Goal: Task Accomplishment & Management: Manage account settings

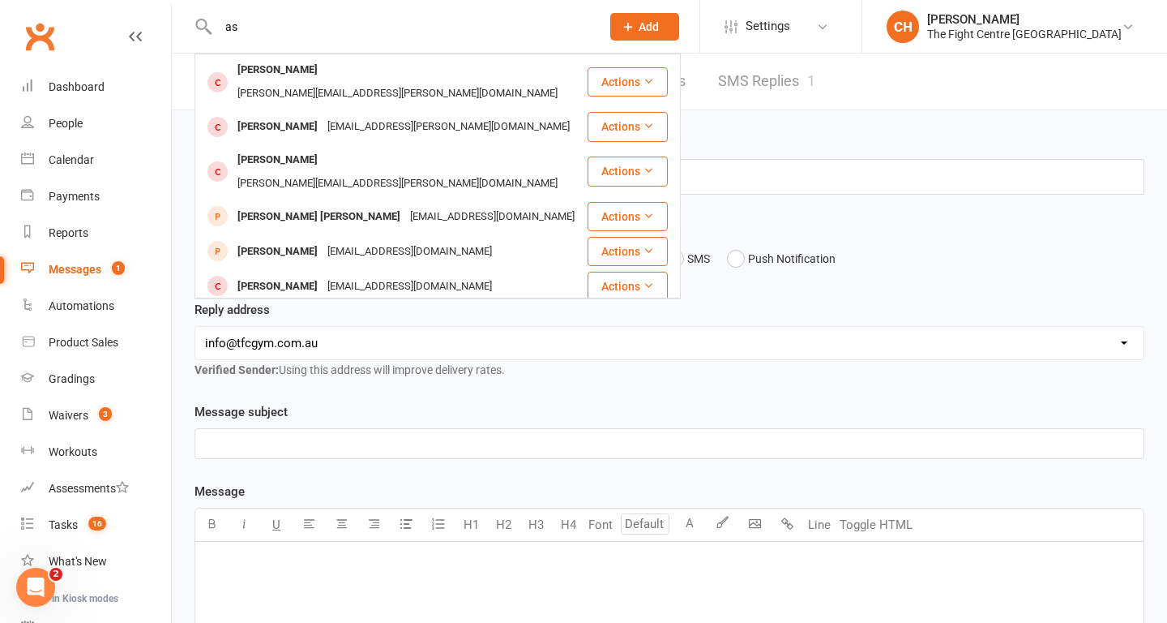
type input "a"
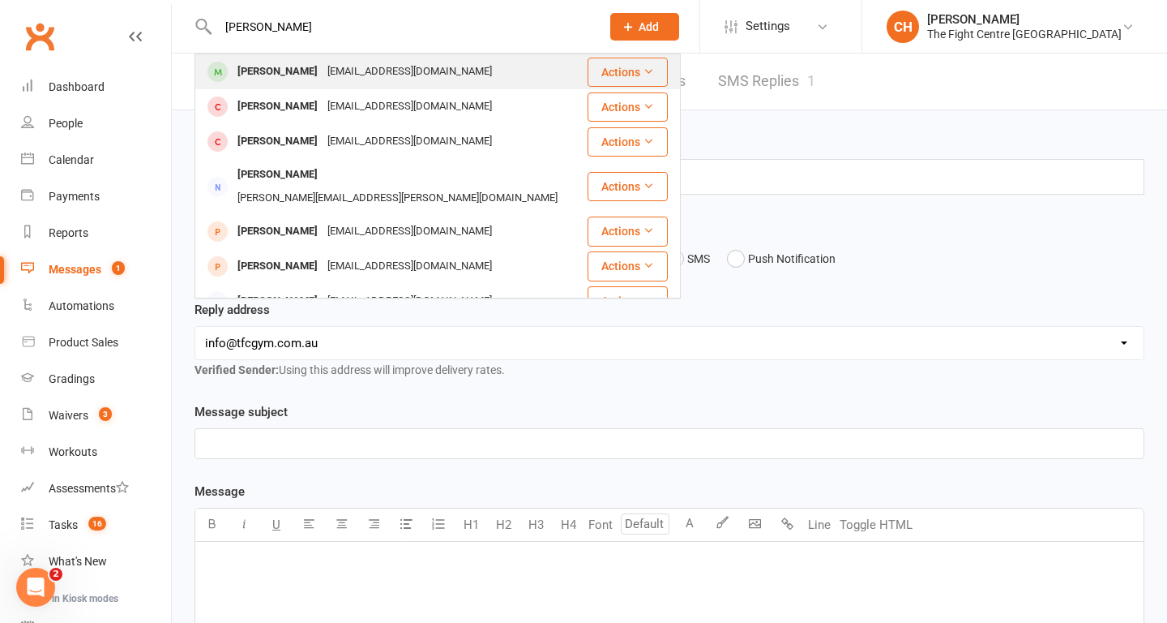
type input "[PERSON_NAME]"
click at [307, 66] on div "[PERSON_NAME]" at bounding box center [278, 72] width 90 height 24
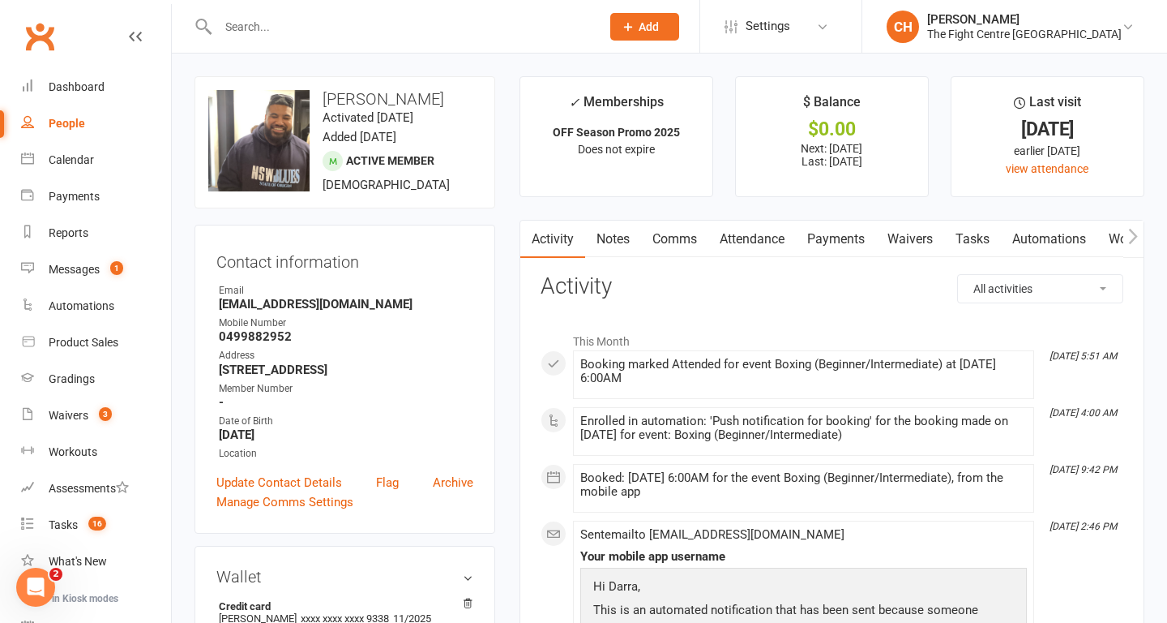
click at [338, 24] on input "text" at bounding box center [401, 26] width 376 height 23
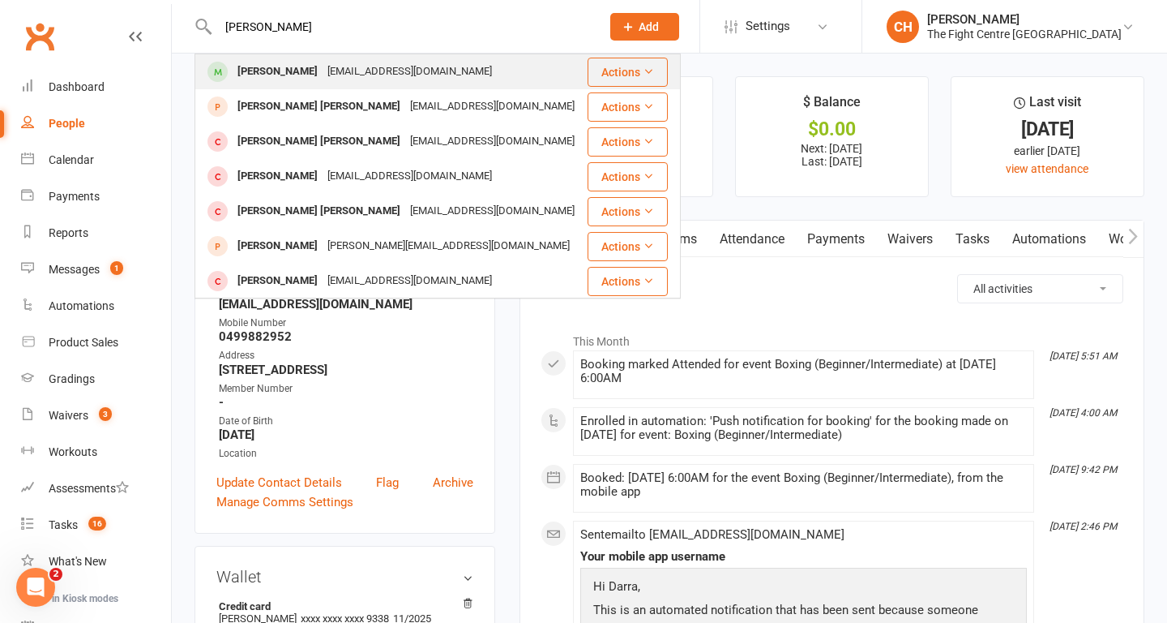
type input "[PERSON_NAME]"
click at [308, 75] on div "[PERSON_NAME]" at bounding box center [278, 72] width 90 height 24
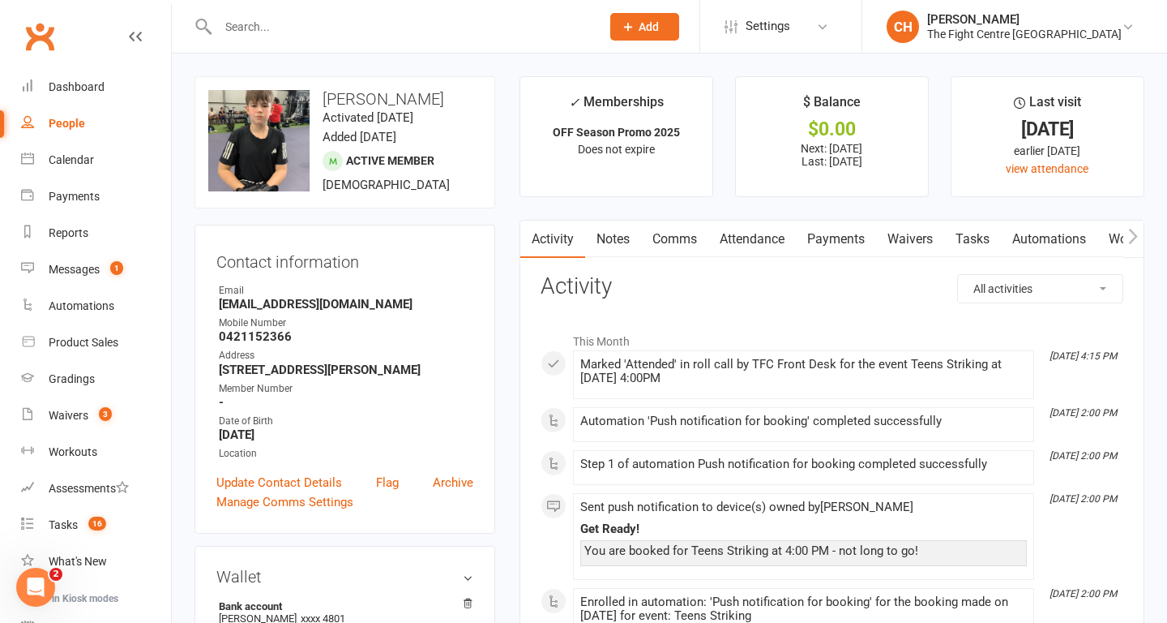
click at [303, 32] on input "text" at bounding box center [401, 26] width 376 height 23
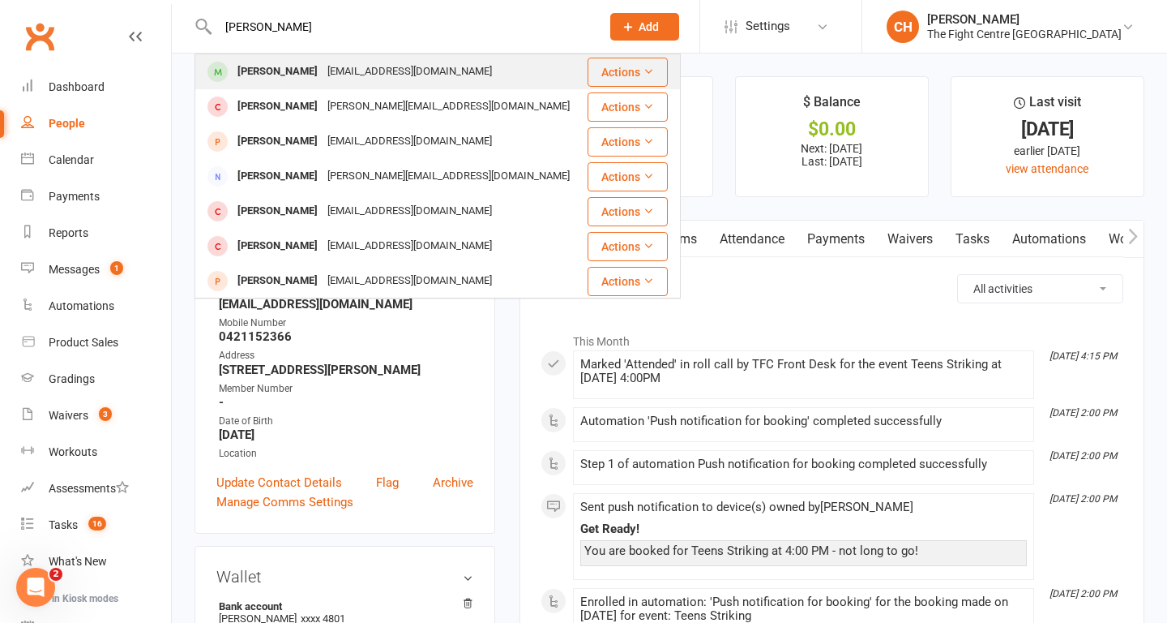
type input "[PERSON_NAME]"
click at [297, 65] on div "[PERSON_NAME]" at bounding box center [278, 72] width 90 height 24
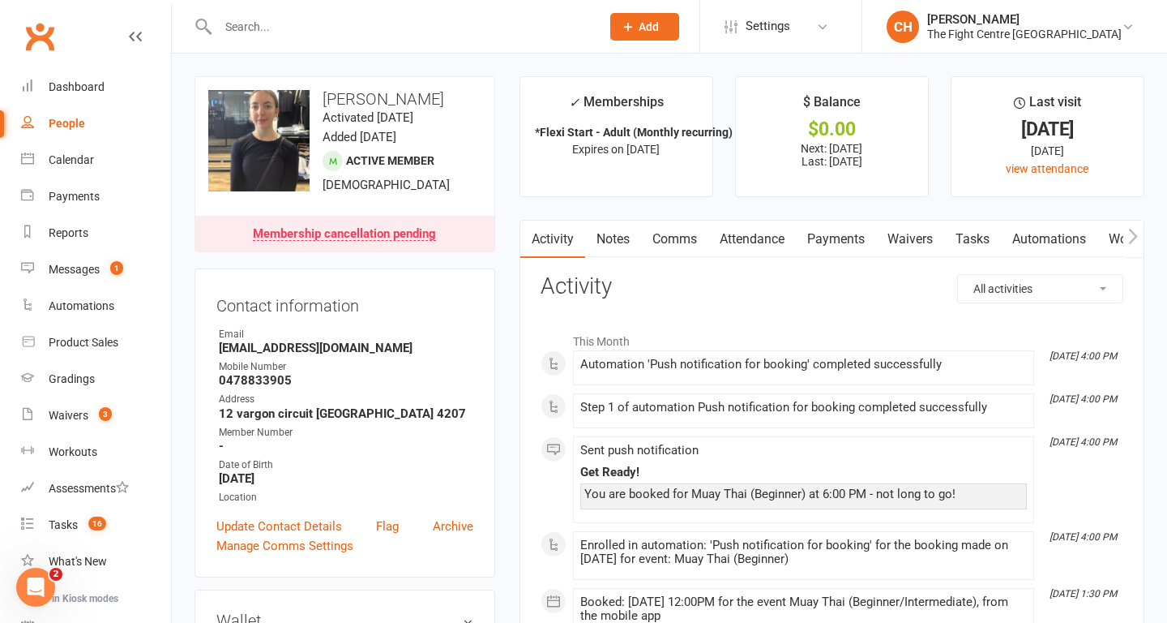
click at [329, 34] on input "text" at bounding box center [401, 26] width 376 height 23
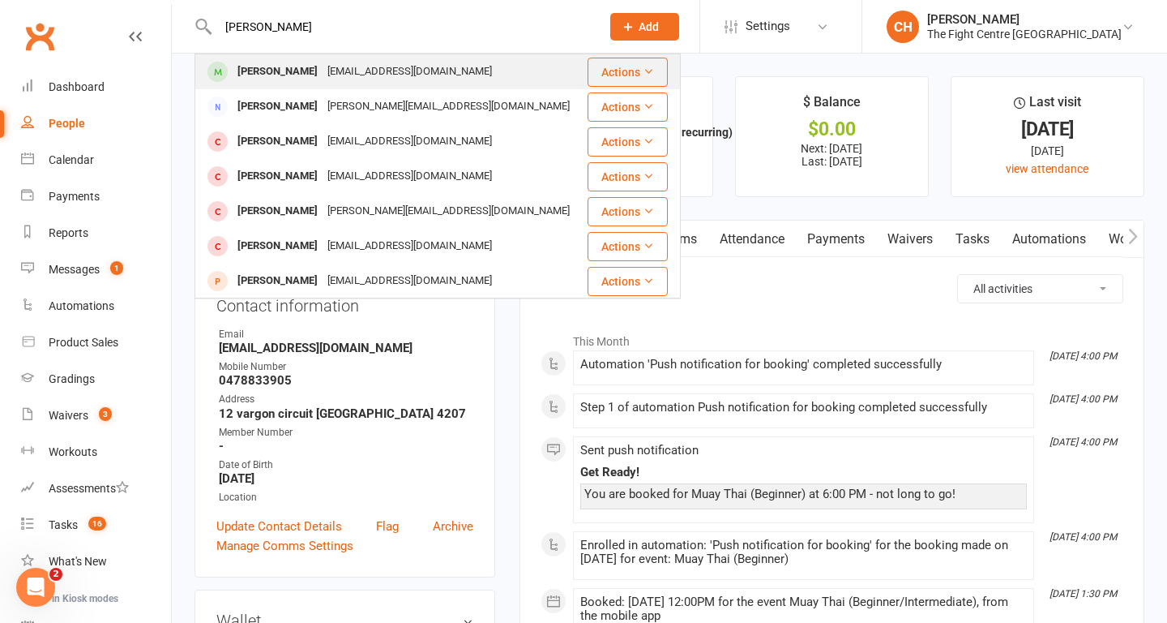
type input "[PERSON_NAME]"
click at [323, 75] on div "[EMAIL_ADDRESS][DOMAIN_NAME]" at bounding box center [410, 72] width 174 height 24
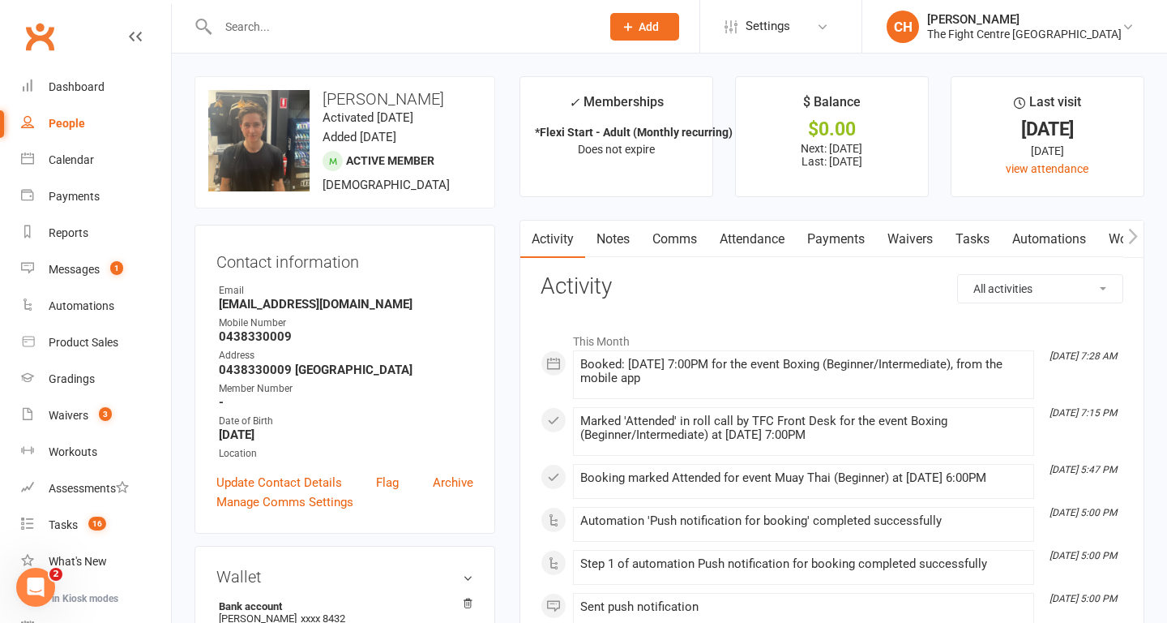
click at [323, 29] on input "text" at bounding box center [401, 26] width 376 height 23
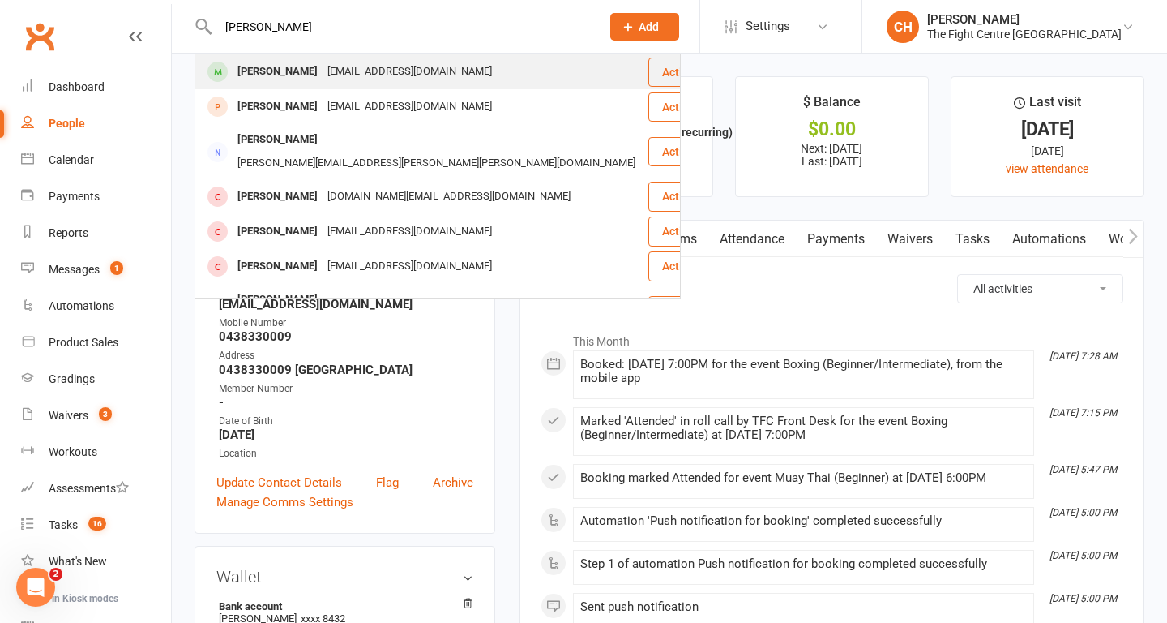
type input "[PERSON_NAME]"
click at [276, 72] on div "[PERSON_NAME]" at bounding box center [278, 72] width 90 height 24
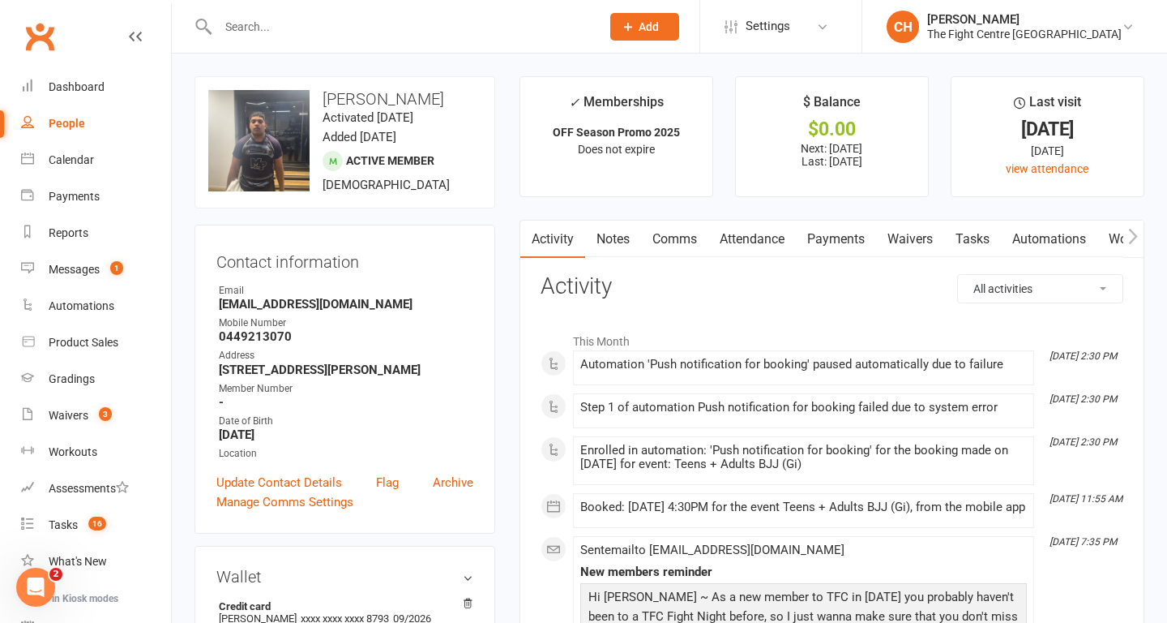
click at [375, 29] on input "text" at bounding box center [401, 26] width 376 height 23
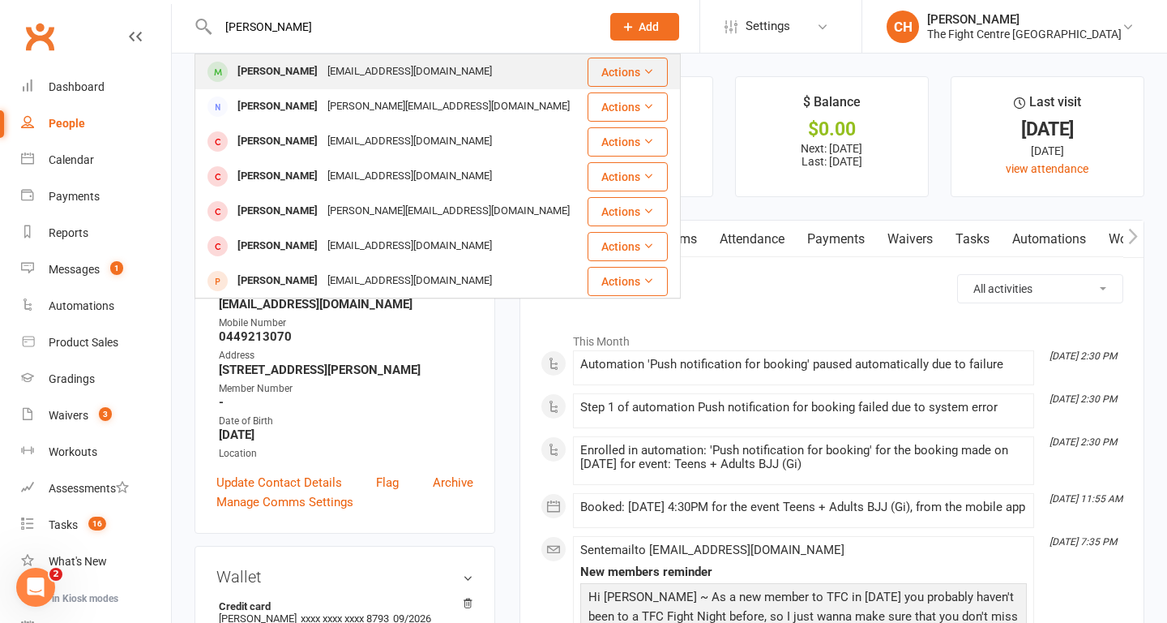
type input "[PERSON_NAME]"
click at [361, 71] on div "[EMAIL_ADDRESS][DOMAIN_NAME]" at bounding box center [410, 72] width 174 height 24
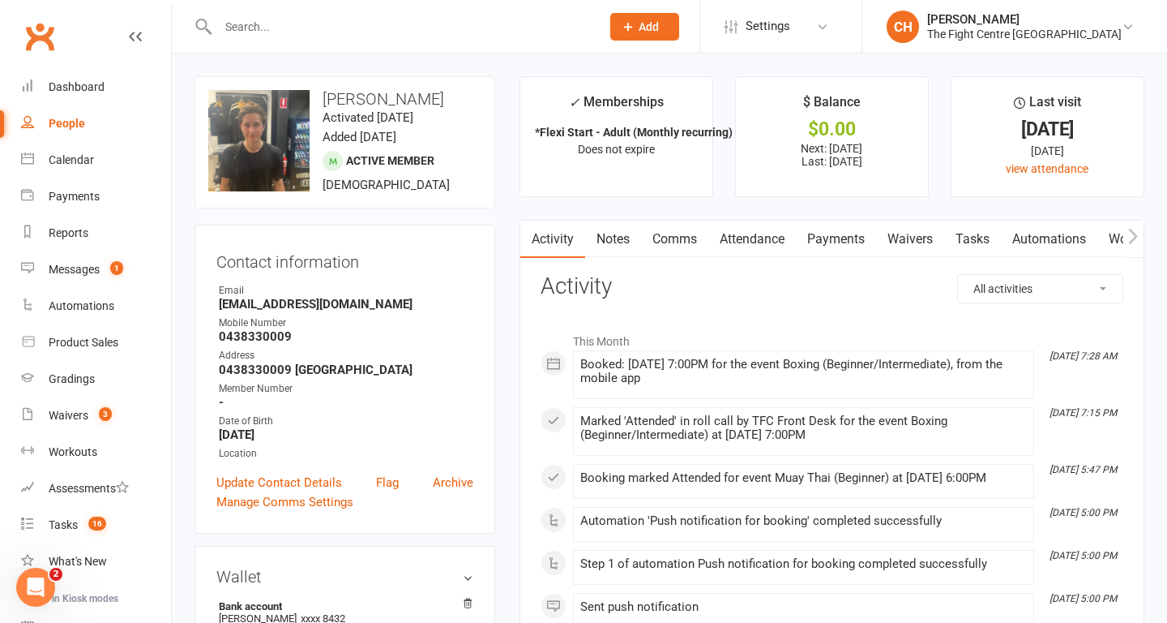
click at [349, 30] on input "text" at bounding box center [401, 26] width 376 height 23
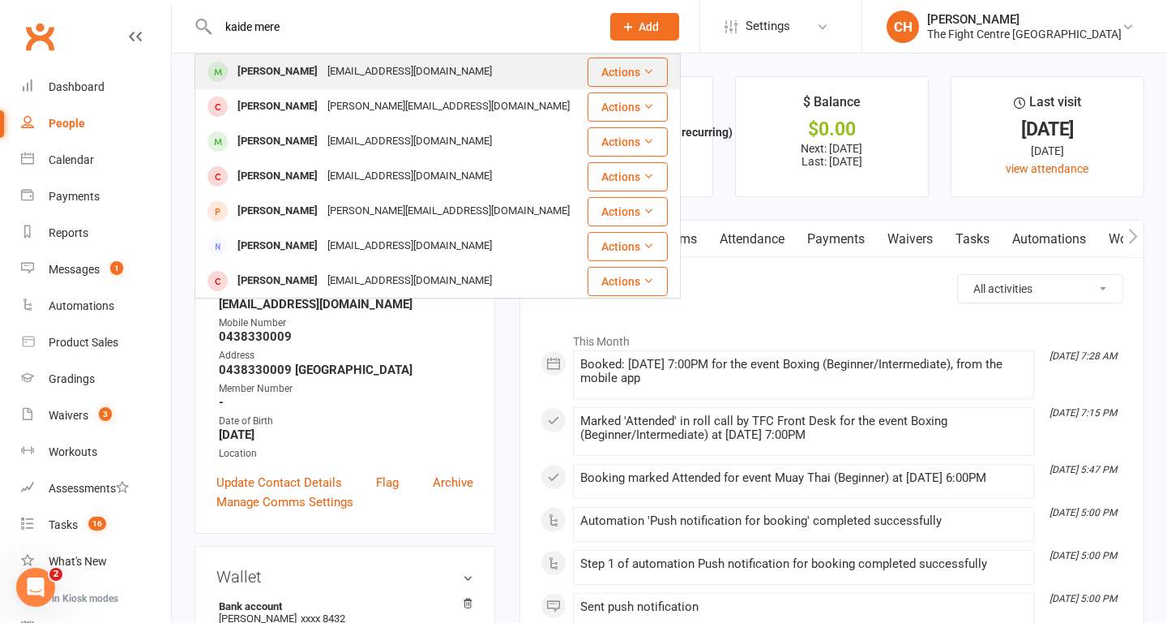
type input "kaide mere"
click at [349, 73] on div "[EMAIL_ADDRESS][DOMAIN_NAME]" at bounding box center [410, 72] width 174 height 24
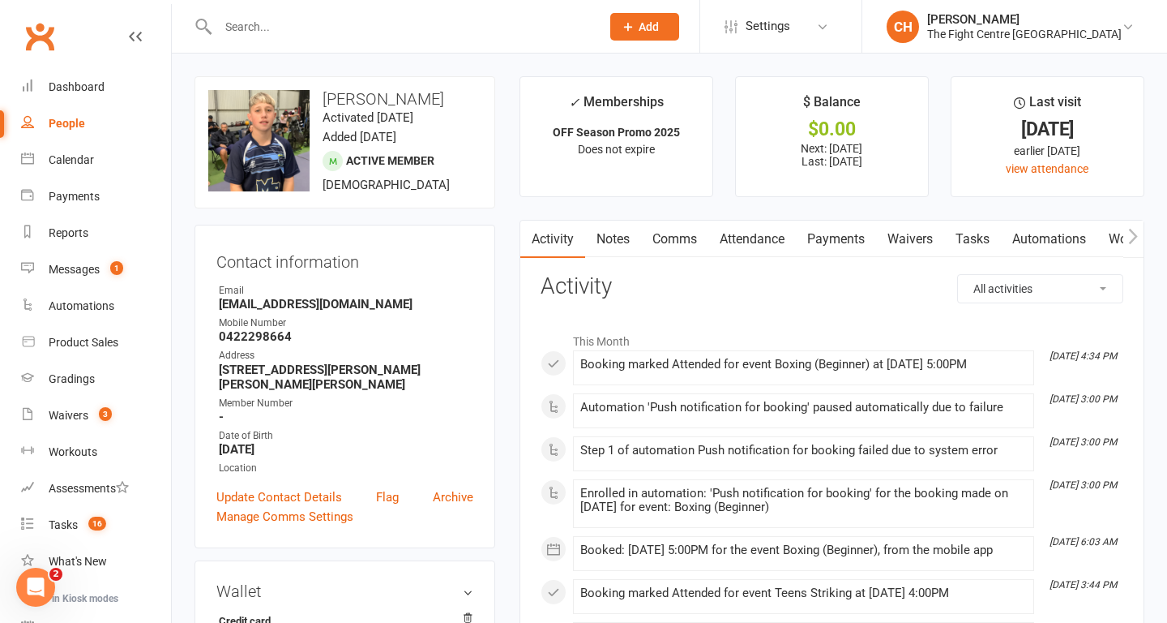
click at [347, 27] on input "text" at bounding box center [401, 26] width 376 height 23
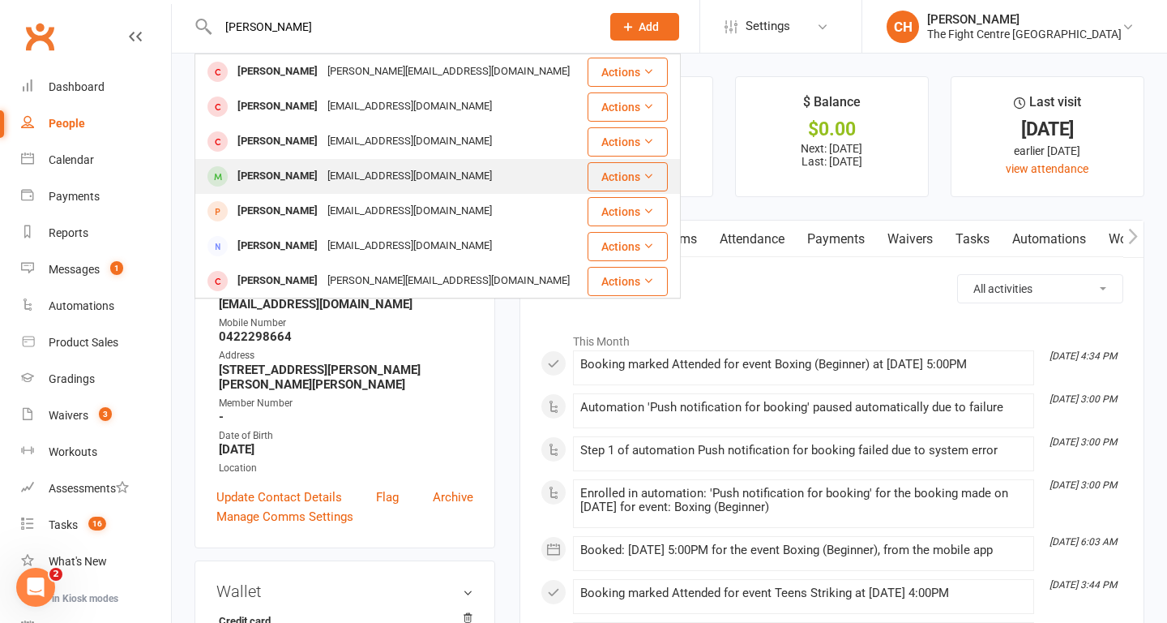
type input "[PERSON_NAME]"
click at [311, 178] on div "[PERSON_NAME]" at bounding box center [278, 177] width 90 height 24
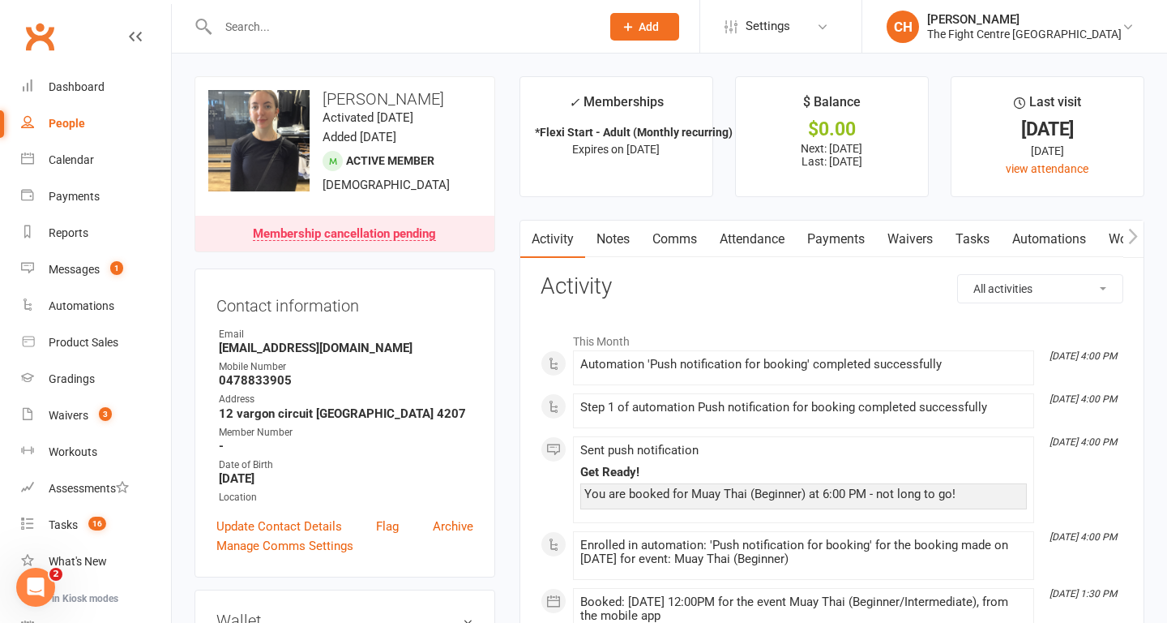
click at [448, 32] on input "text" at bounding box center [401, 26] width 376 height 23
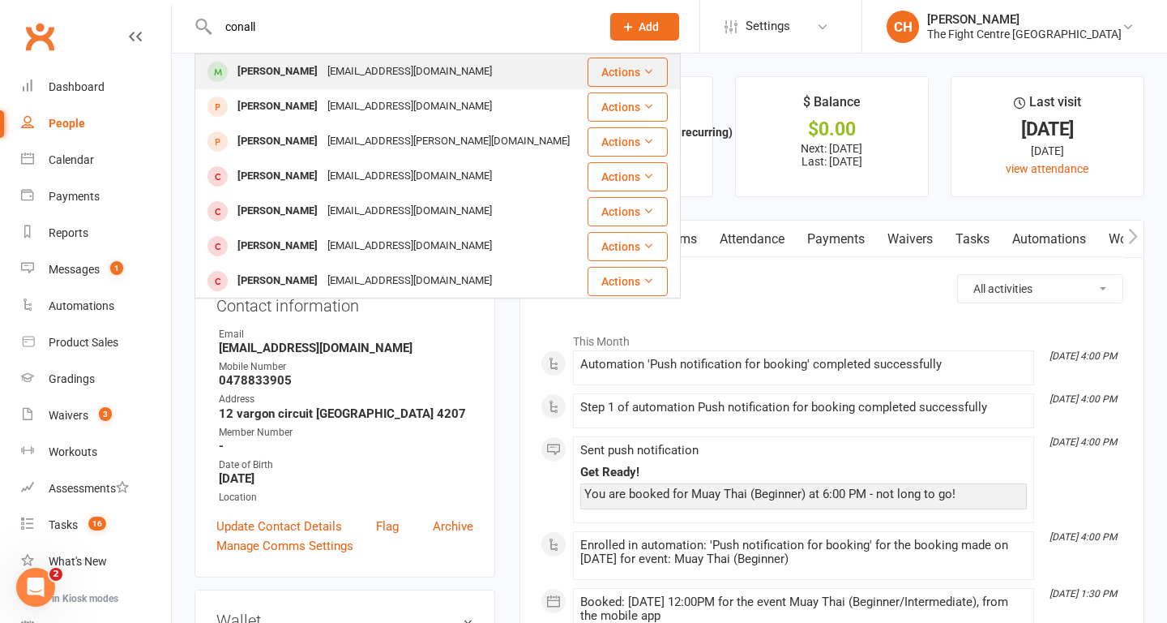
type input "conall"
click at [363, 65] on div "[EMAIL_ADDRESS][DOMAIN_NAME]" at bounding box center [410, 72] width 174 height 24
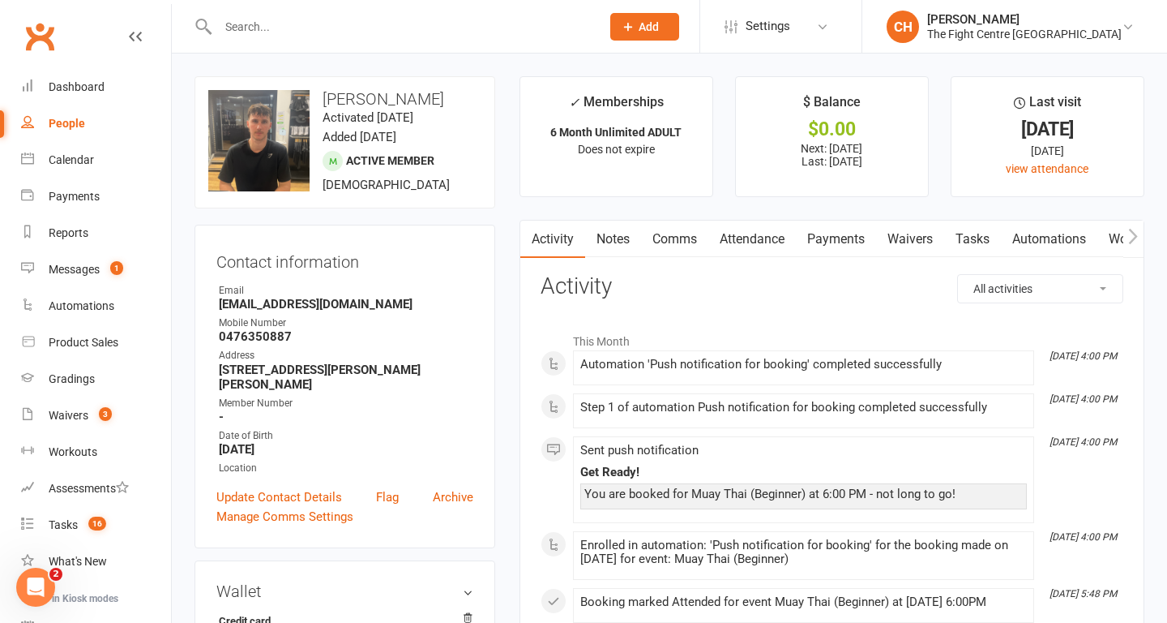
click at [344, 22] on input "text" at bounding box center [401, 26] width 376 height 23
click at [362, 41] on div at bounding box center [392, 26] width 395 height 53
click at [314, 18] on input "text" at bounding box center [401, 26] width 376 height 23
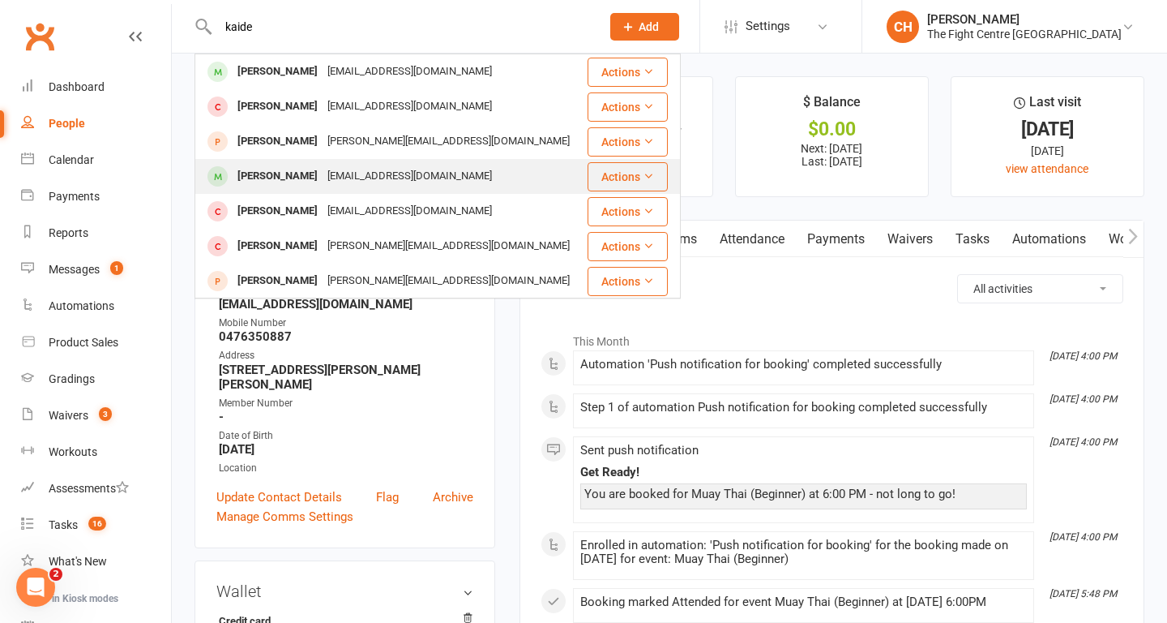
type input "kaide"
click at [323, 174] on div "[EMAIL_ADDRESS][DOMAIN_NAME]" at bounding box center [410, 177] width 174 height 24
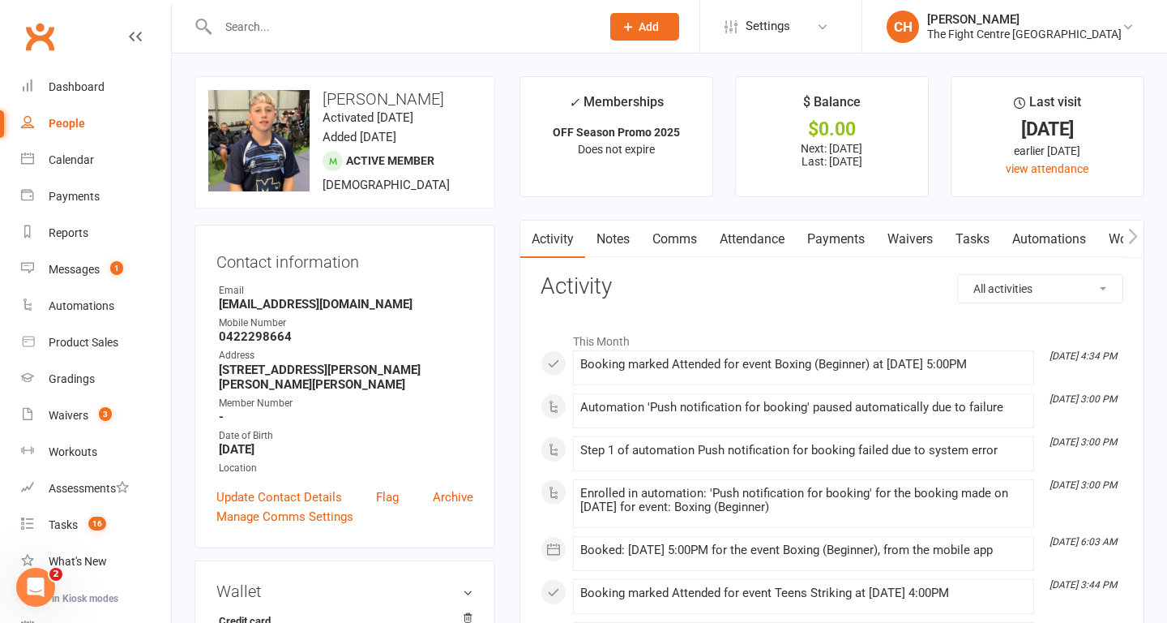
click at [310, 34] on input "text" at bounding box center [401, 26] width 376 height 23
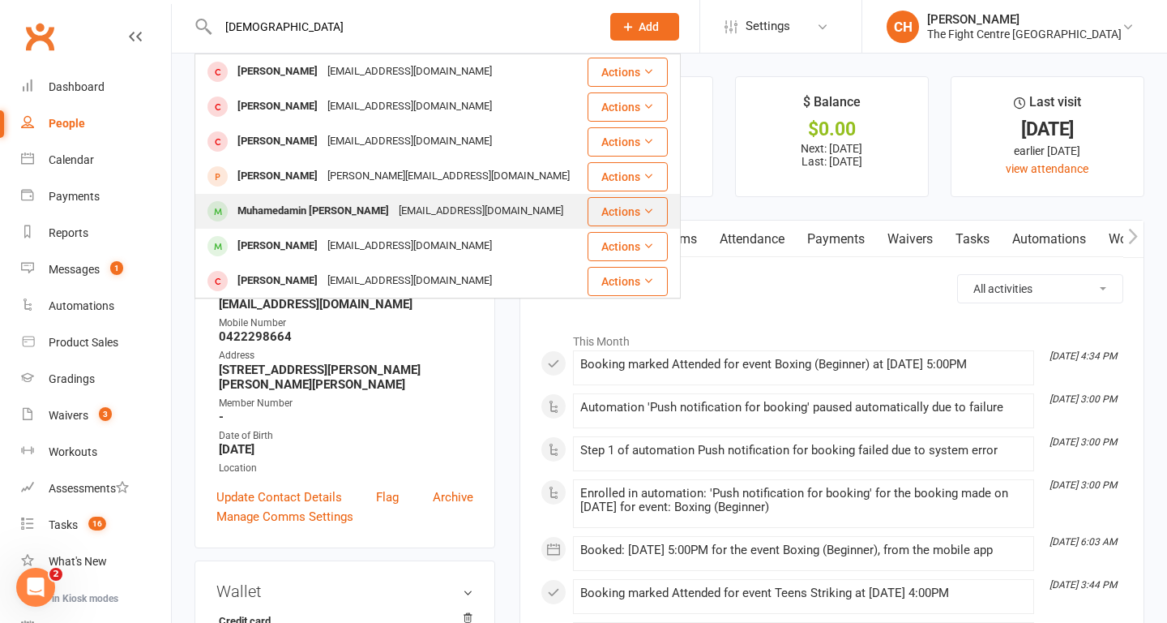
type input "[DEMOGRAPHIC_DATA]"
click at [301, 216] on div "Muhamedamin [PERSON_NAME]" at bounding box center [313, 211] width 161 height 24
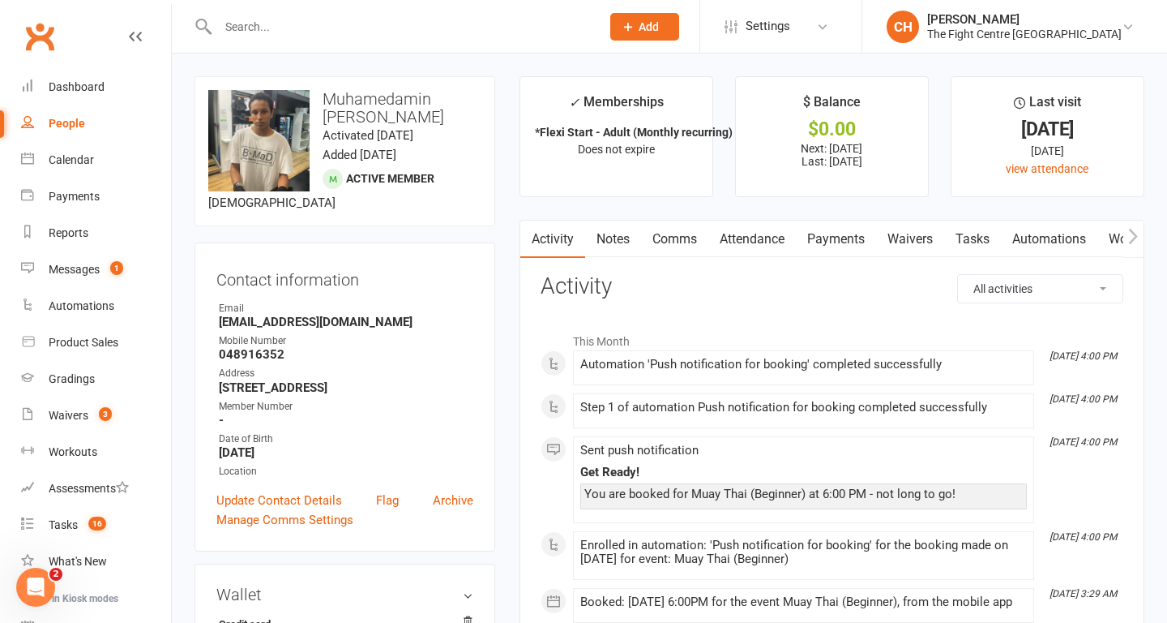
click at [335, 29] on input "text" at bounding box center [401, 26] width 376 height 23
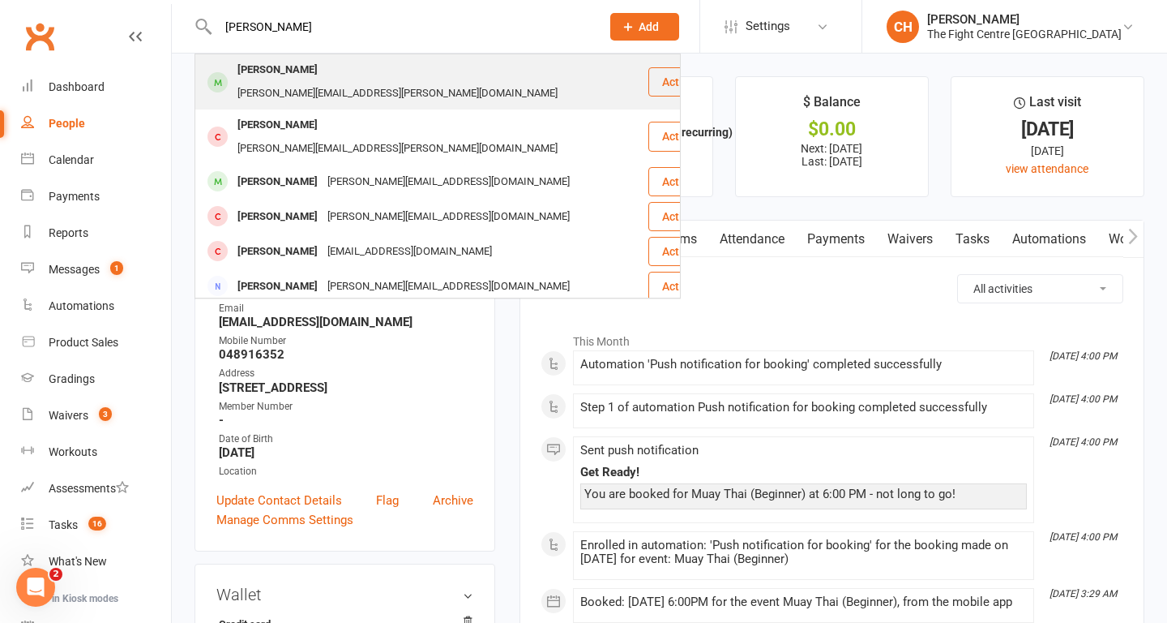
type input "[PERSON_NAME]"
click at [317, 85] on div "[PERSON_NAME] [PERSON_NAME][EMAIL_ADDRESS][PERSON_NAME][DOMAIN_NAME]" at bounding box center [421, 82] width 451 height 54
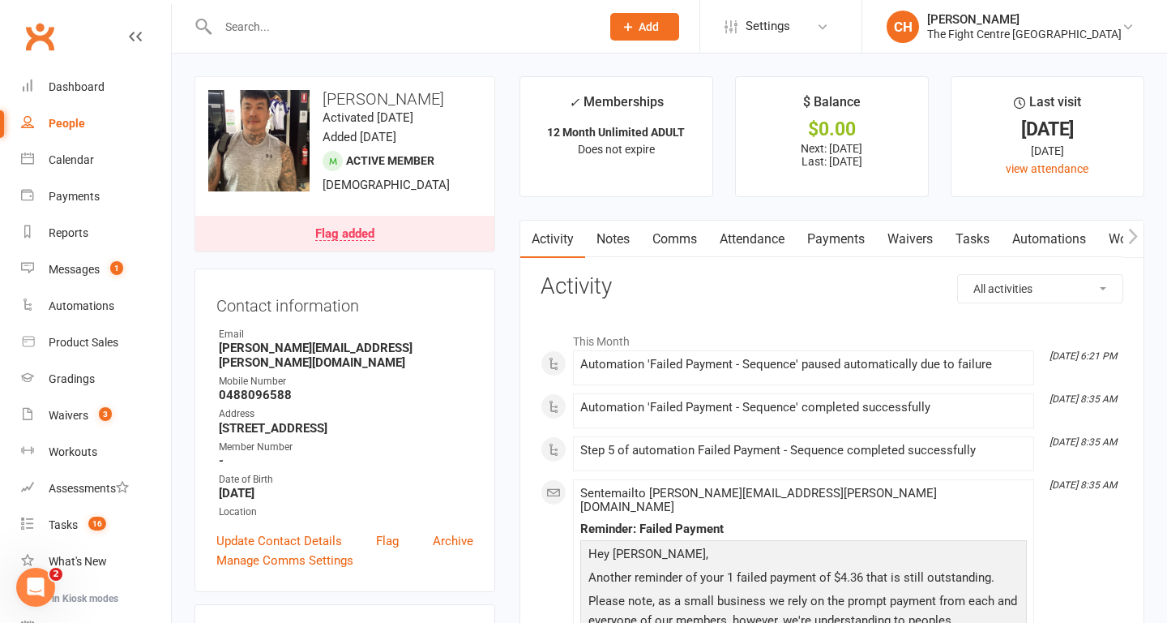
click at [819, 241] on link "Payments" at bounding box center [836, 238] width 80 height 37
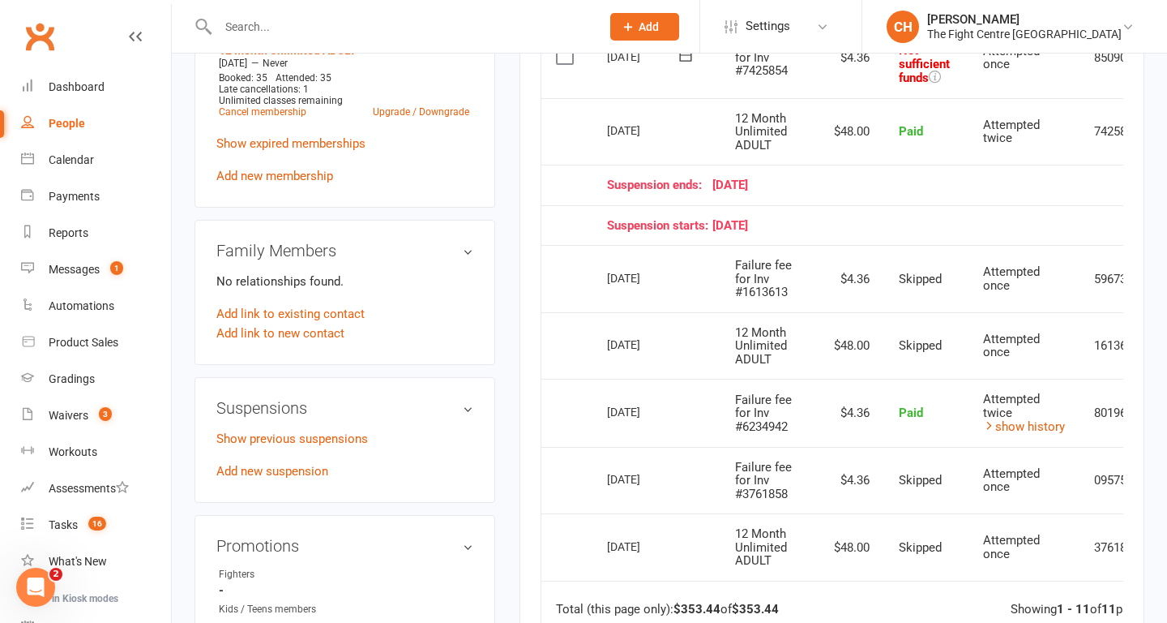
scroll to position [777, 0]
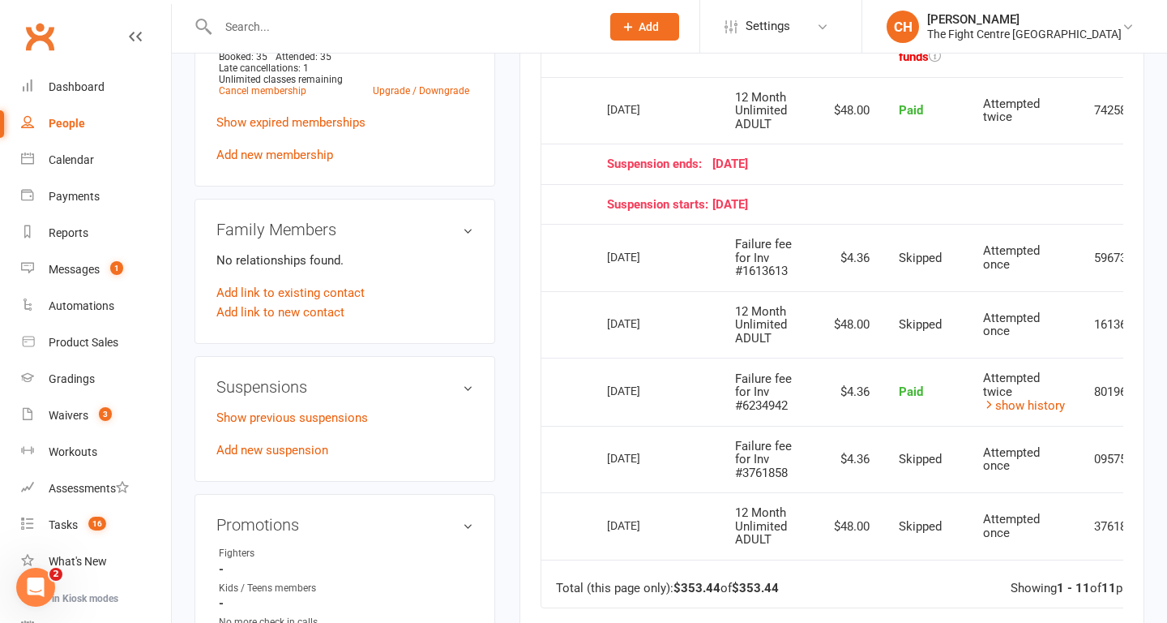
click at [530, 206] on div "Activity Notes Comms Attendance Payments Waivers Tasks Automations Workouts Gra…" at bounding box center [832, 142] width 625 height 1399
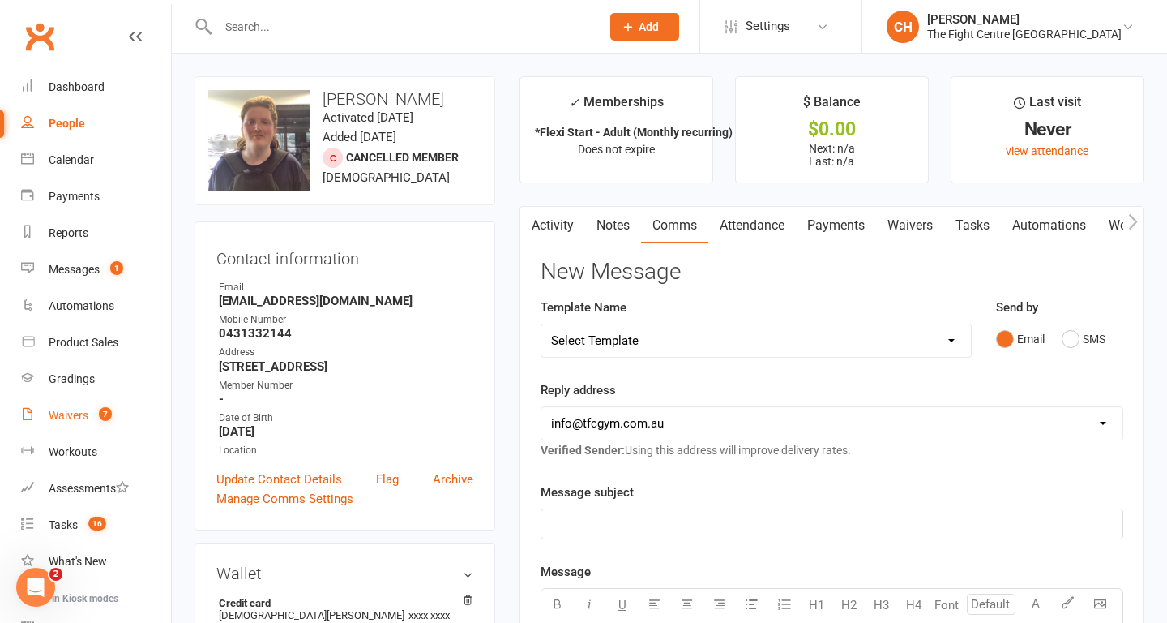
click at [80, 412] on div "Waivers" at bounding box center [69, 415] width 40 height 13
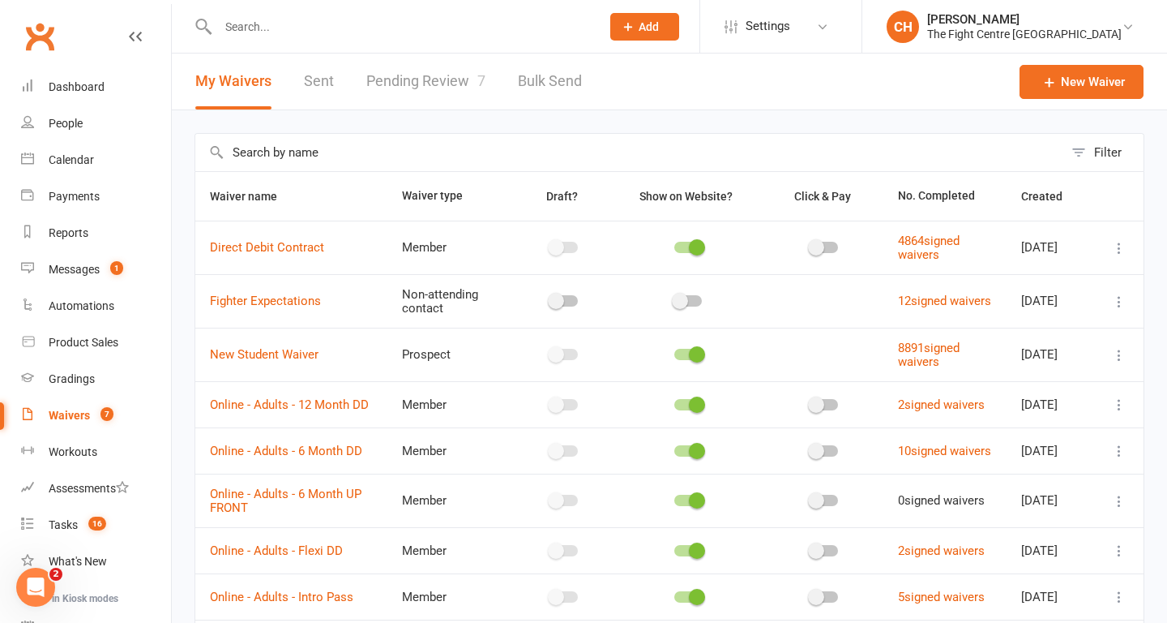
click at [306, 34] on input "text" at bounding box center [401, 26] width 376 height 23
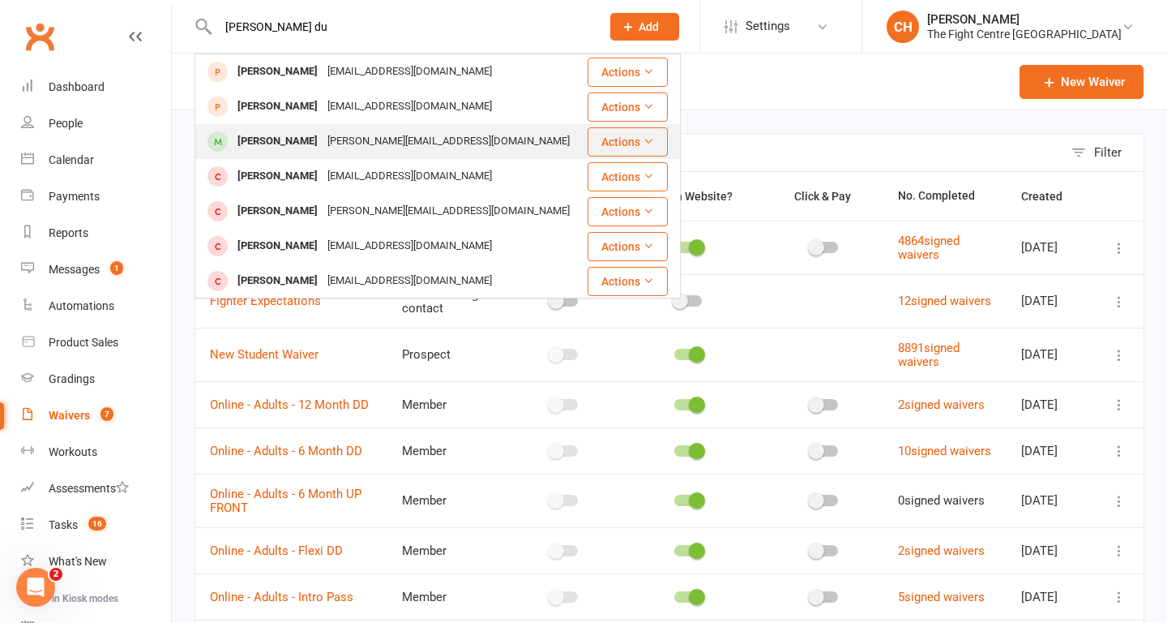
type input "harry du"
click at [277, 126] on div "Harry Durham Alison.dvdsn@gmail.com" at bounding box center [390, 141] width 389 height 33
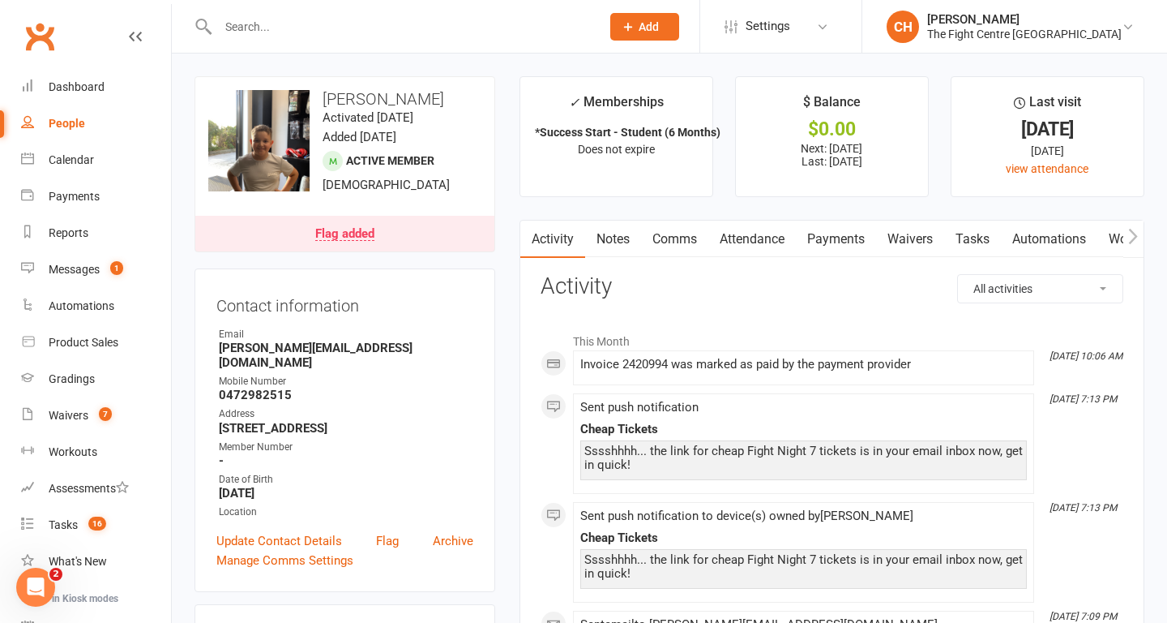
click at [322, 12] on div at bounding box center [392, 26] width 395 height 53
click at [315, 25] on input "text" at bounding box center [401, 26] width 376 height 23
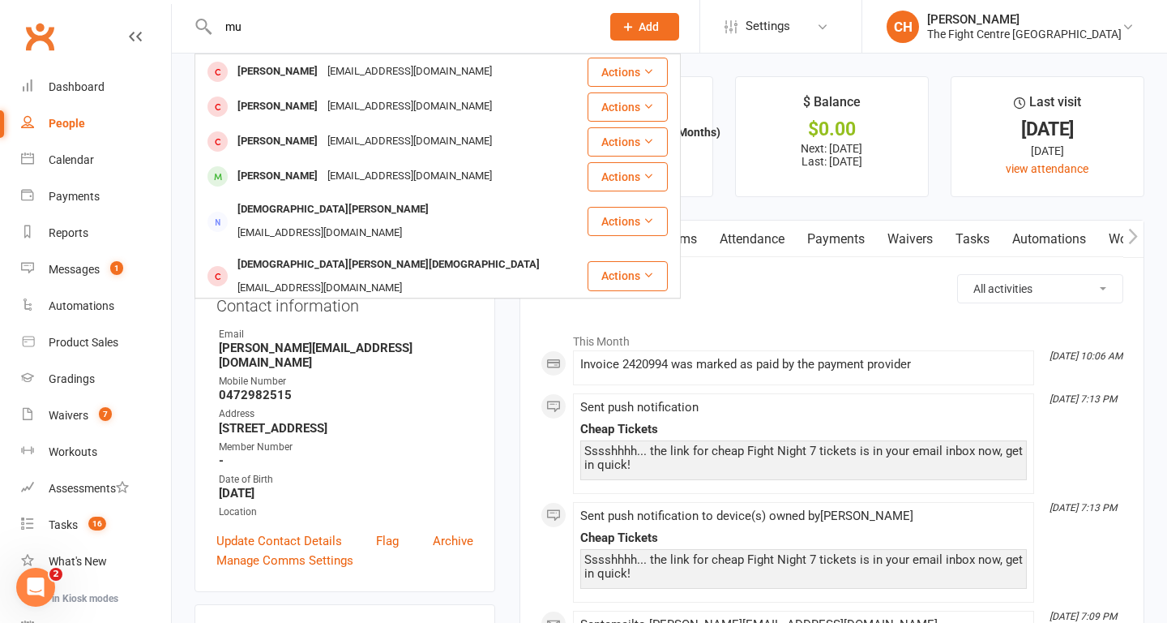
type input "m"
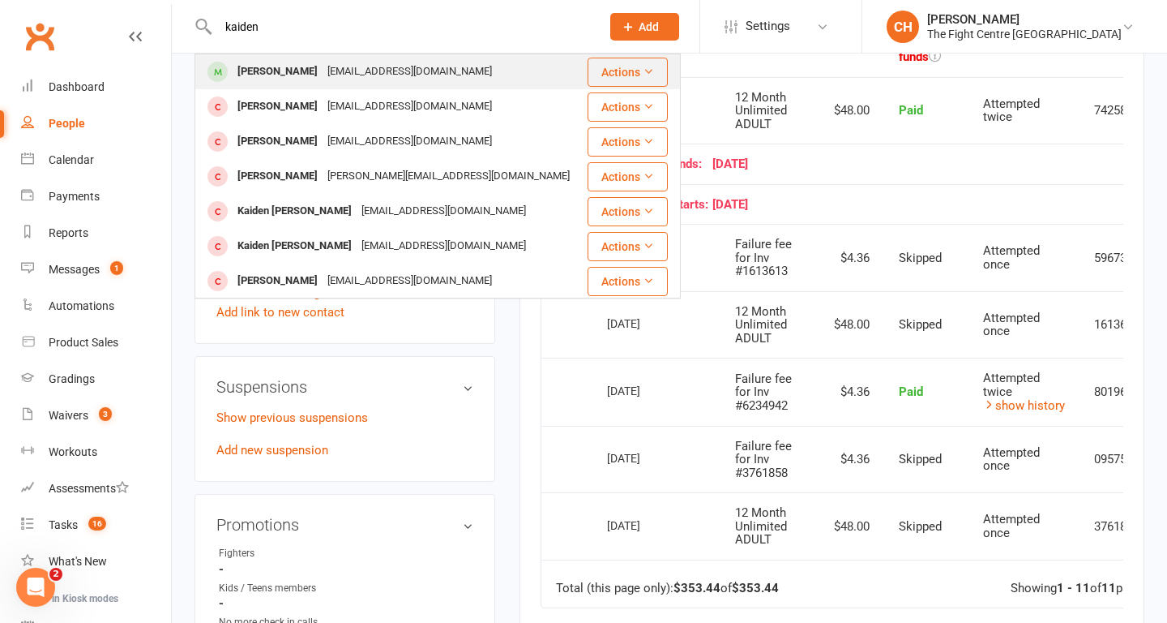
type input "kaiden"
click at [302, 78] on div "[PERSON_NAME]" at bounding box center [278, 72] width 90 height 24
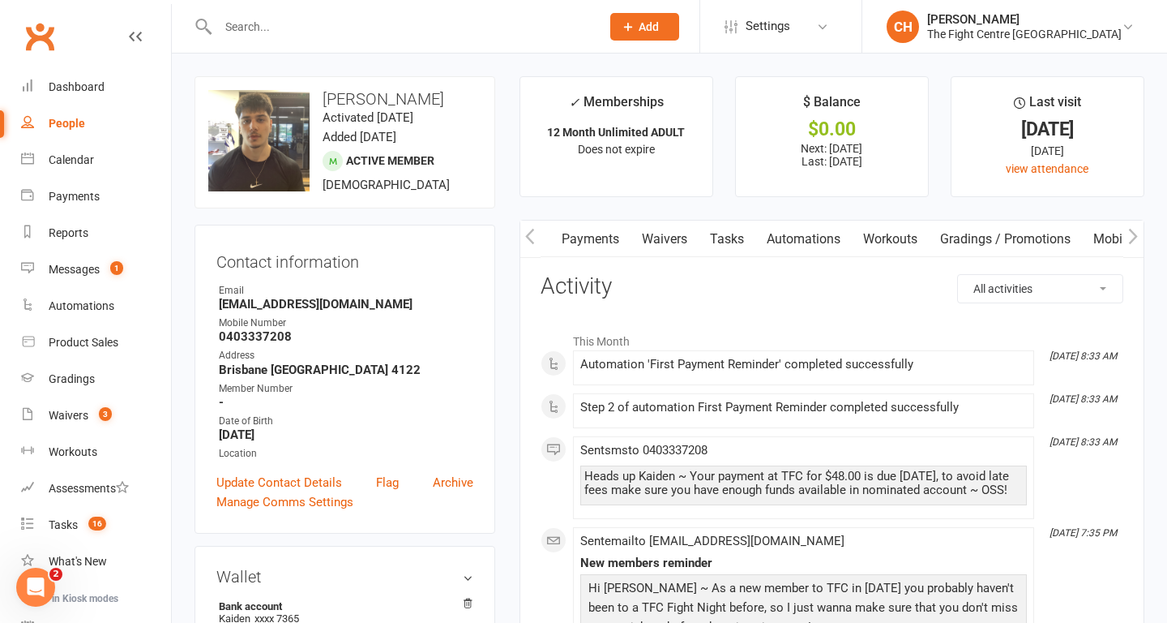
scroll to position [0, 383]
click at [970, 241] on link "Mobile App" at bounding box center [996, 238] width 88 height 37
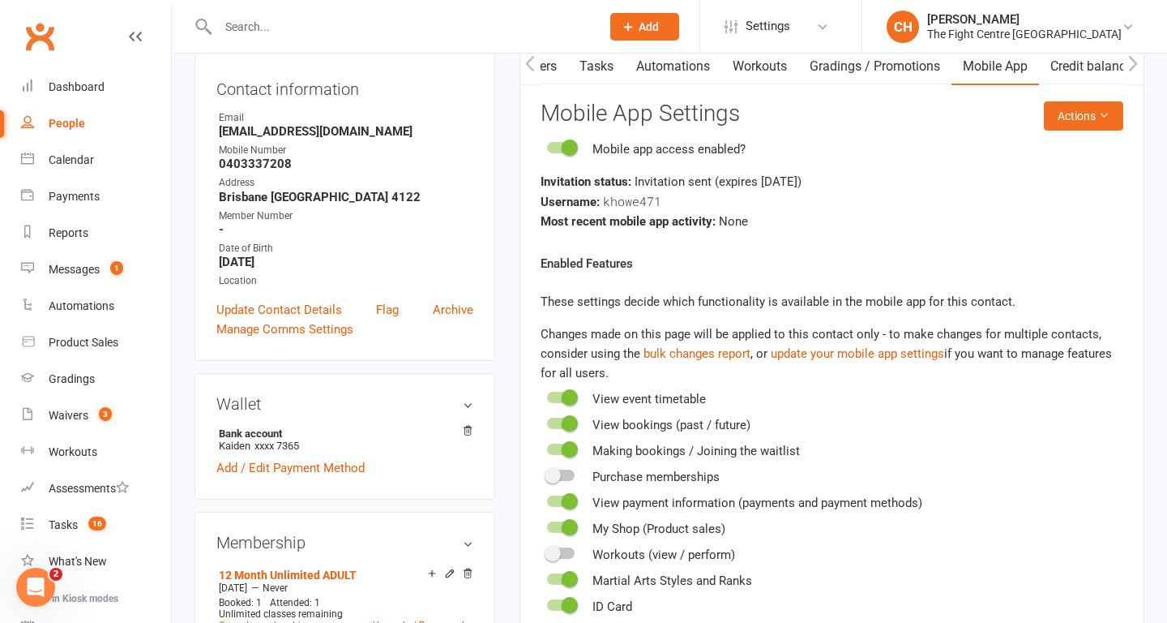
scroll to position [172, 0]
click at [568, 150] on span at bounding box center [570, 148] width 16 height 16
click at [547, 146] on input "checkbox" at bounding box center [547, 146] width 0 height 0
click at [568, 150] on div at bounding box center [561, 148] width 28 height 11
click at [547, 146] on input "checkbox" at bounding box center [547, 146] width 0 height 0
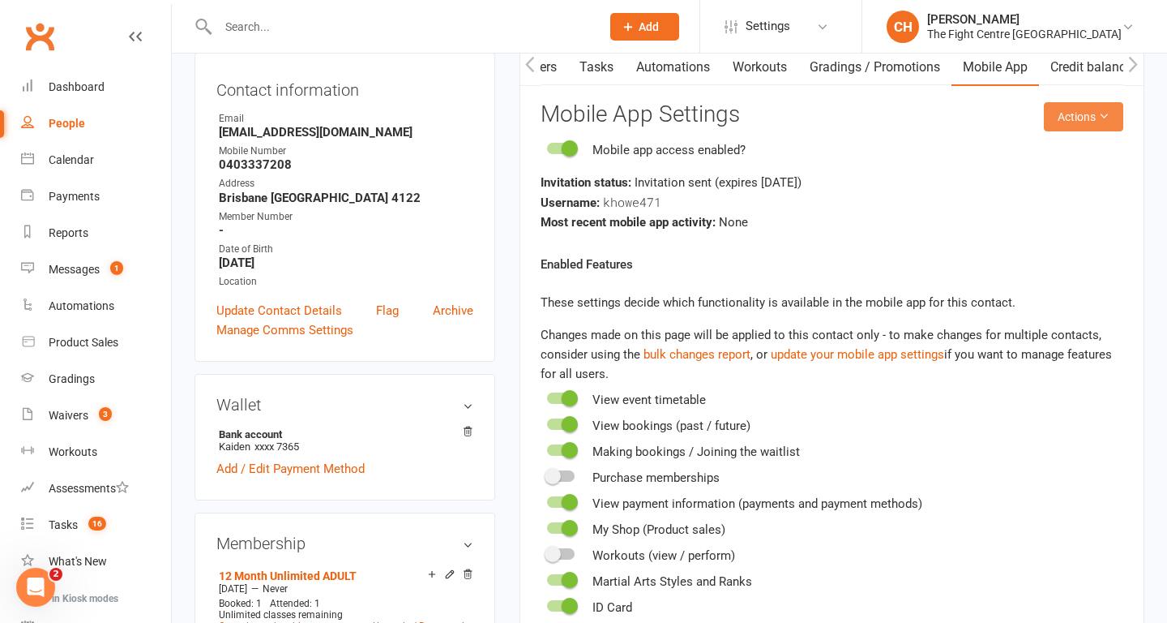
click at [1082, 115] on button "Actions" at bounding box center [1083, 116] width 79 height 29
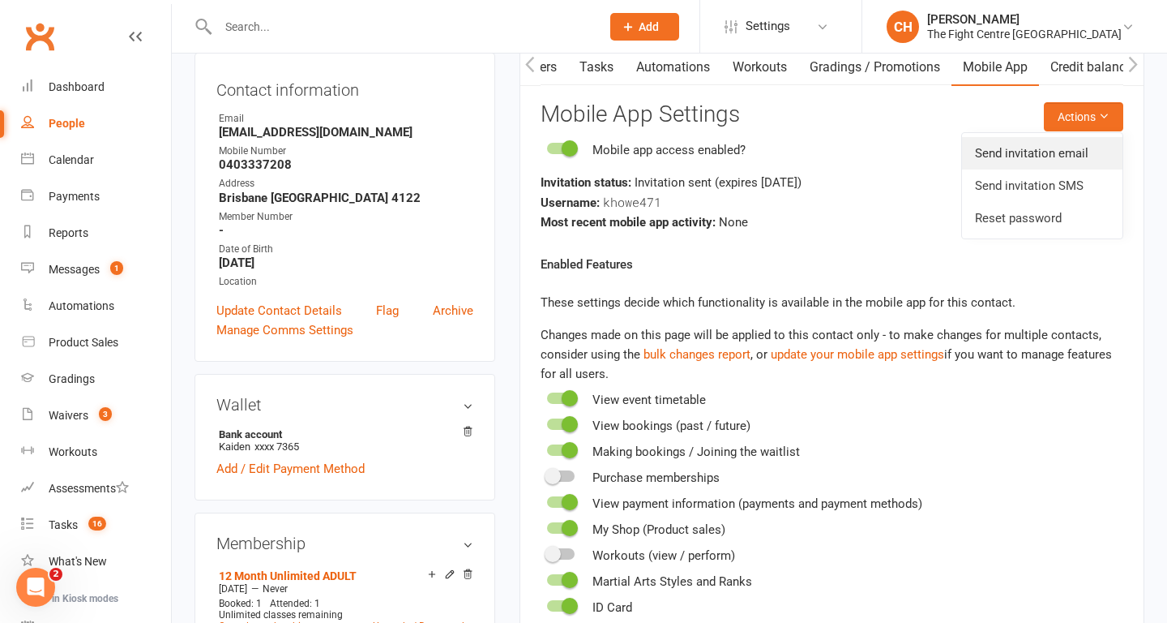
click at [992, 161] on link "Send invitation email" at bounding box center [1042, 153] width 161 height 32
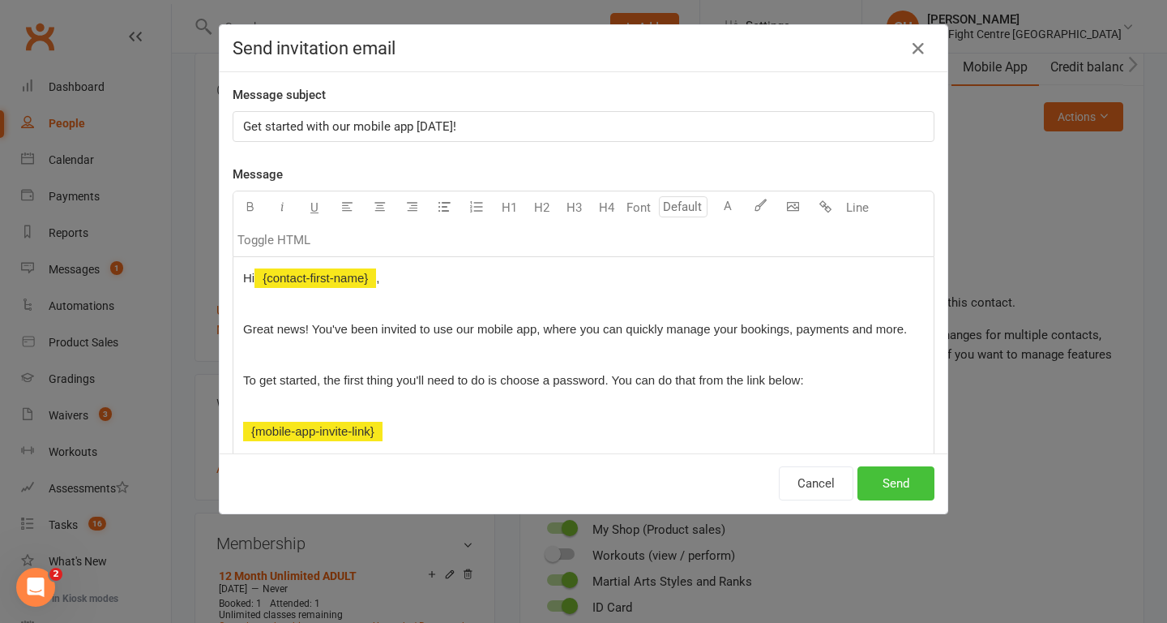
click at [888, 487] on button "Send" at bounding box center [896, 483] width 77 height 34
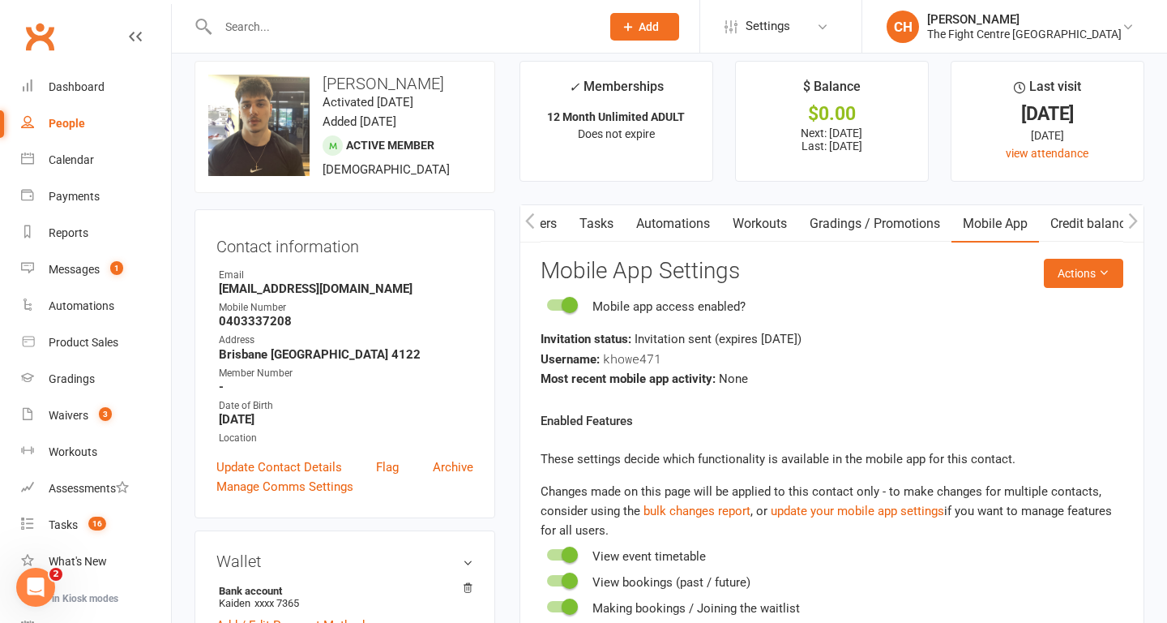
scroll to position [0, 0]
